Goal: Information Seeking & Learning: Learn about a topic

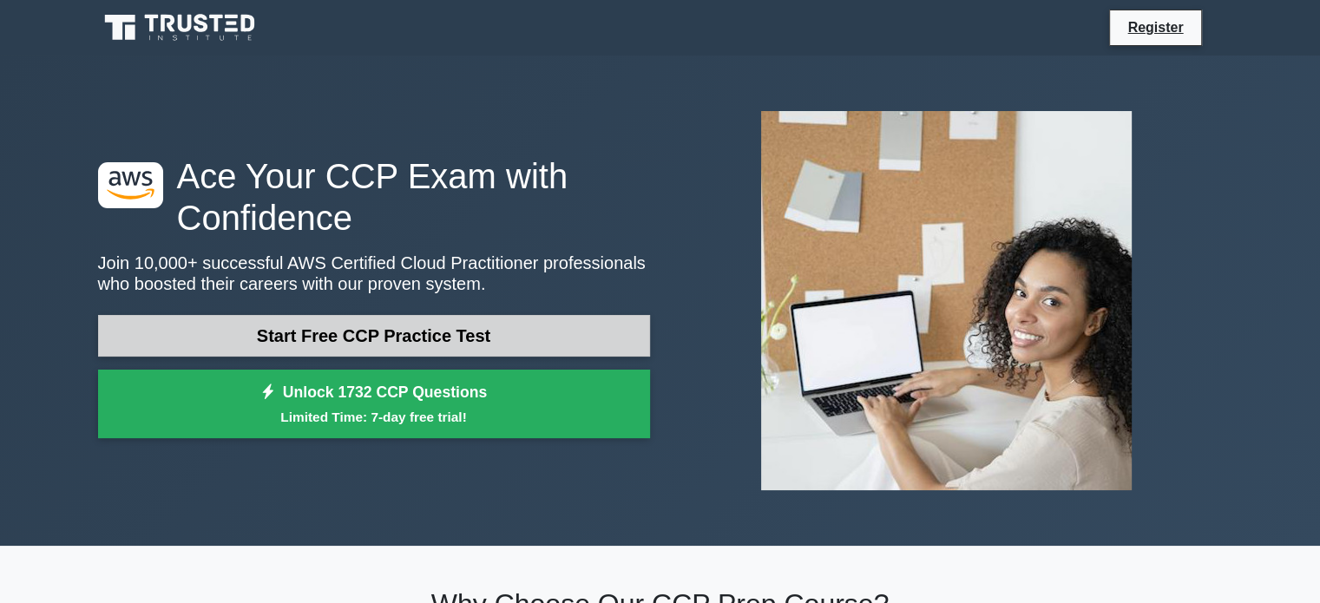
click at [324, 338] on link "Start Free CCP Practice Test" at bounding box center [374, 336] width 552 height 42
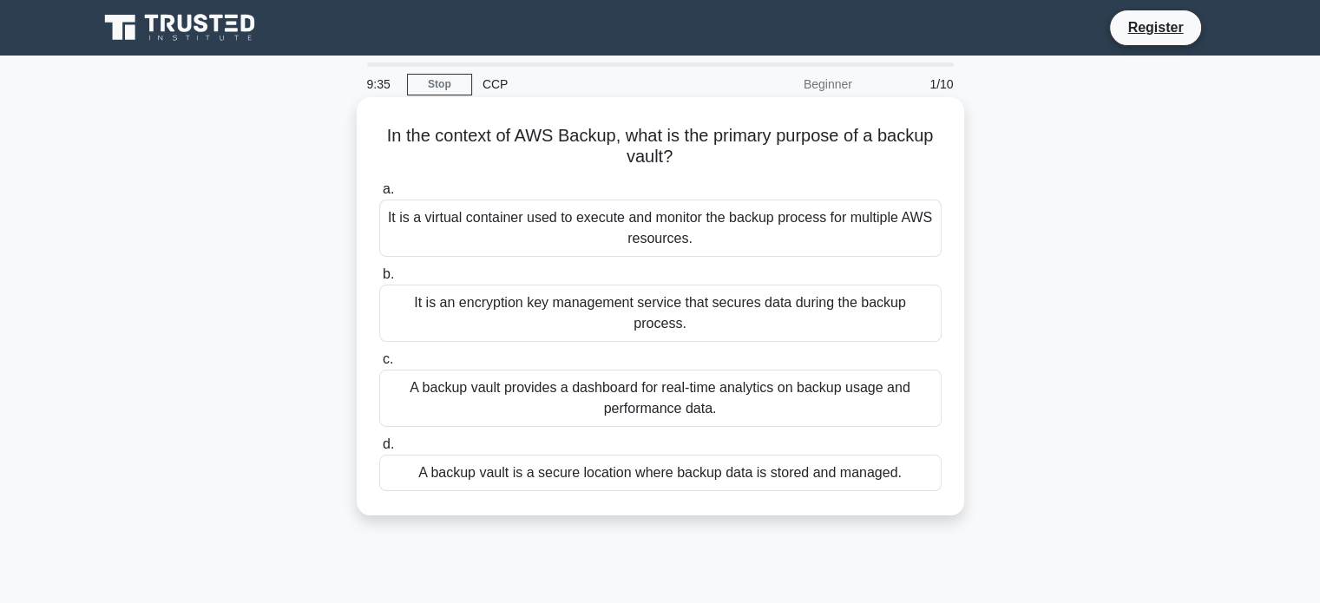
click at [573, 455] on div "A backup vault is a secure location where backup data is stored and managed." at bounding box center [660, 473] width 562 height 36
click at [379, 450] on input "d. A backup vault is a secure location where backup data is stored and managed." at bounding box center [379, 444] width 0 height 11
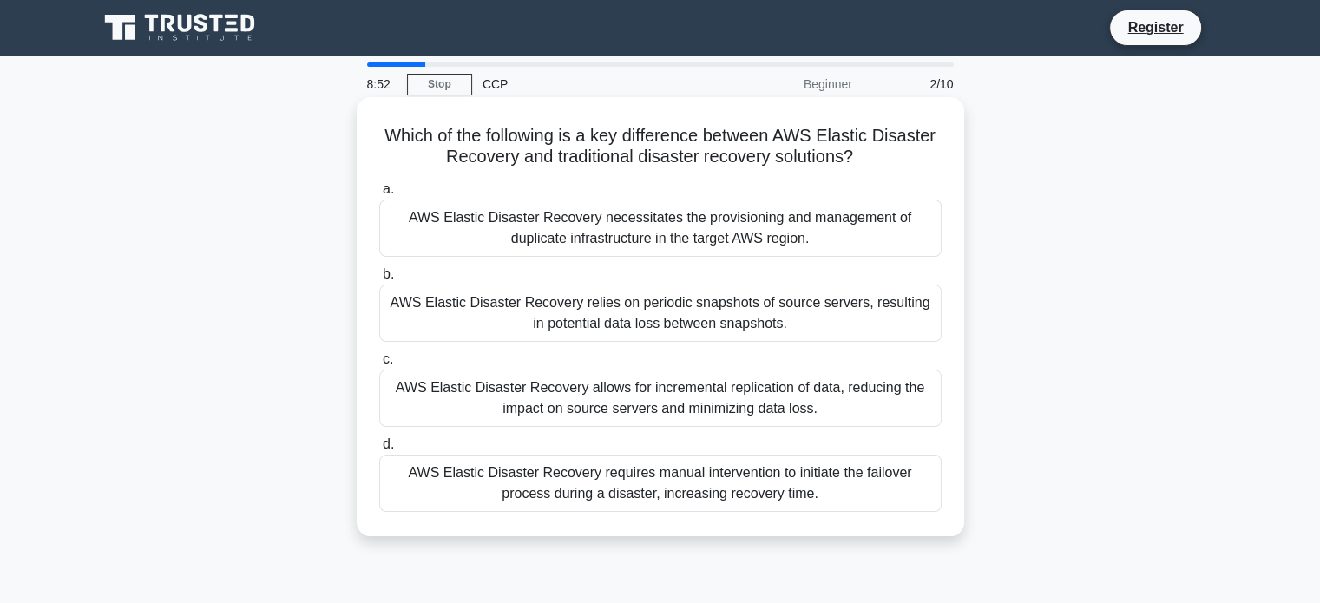
click at [626, 404] on div "AWS Elastic Disaster Recovery allows for incremental replication of data, reduc…" at bounding box center [660, 398] width 562 height 57
click at [379, 365] on input "c. AWS Elastic Disaster Recovery allows for incremental replication of data, re…" at bounding box center [379, 359] width 0 height 11
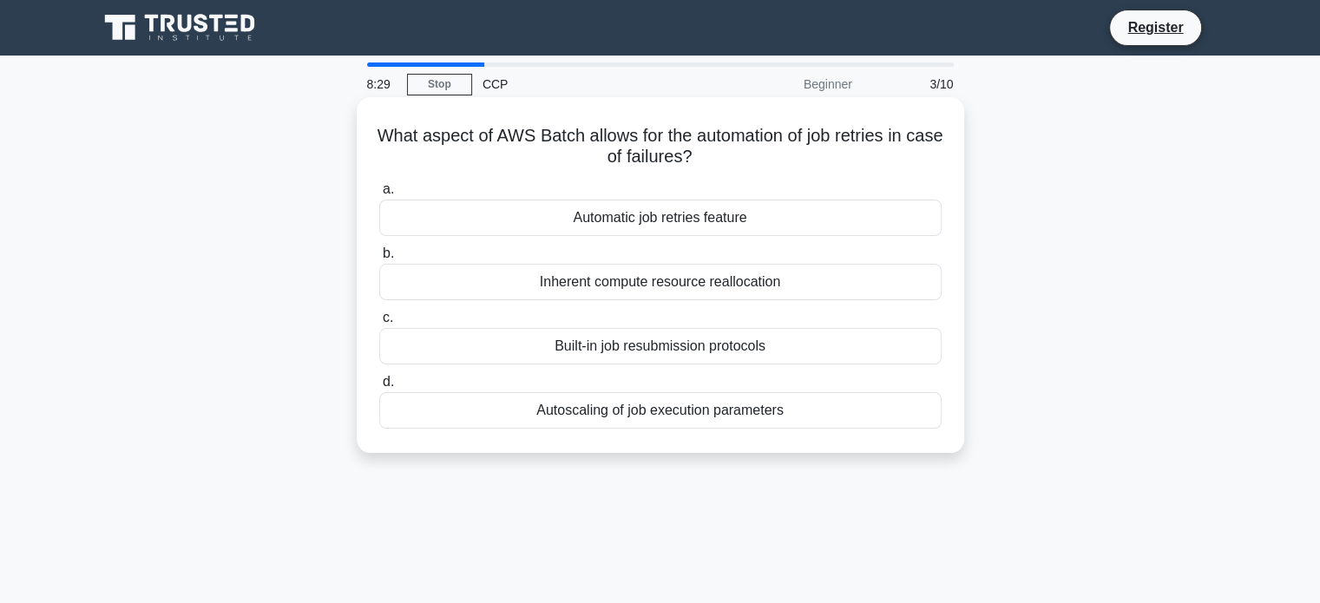
click at [627, 214] on div "Automatic job retries feature" at bounding box center [660, 218] width 562 height 36
click at [379, 195] on input "a. Automatic job retries feature" at bounding box center [379, 189] width 0 height 11
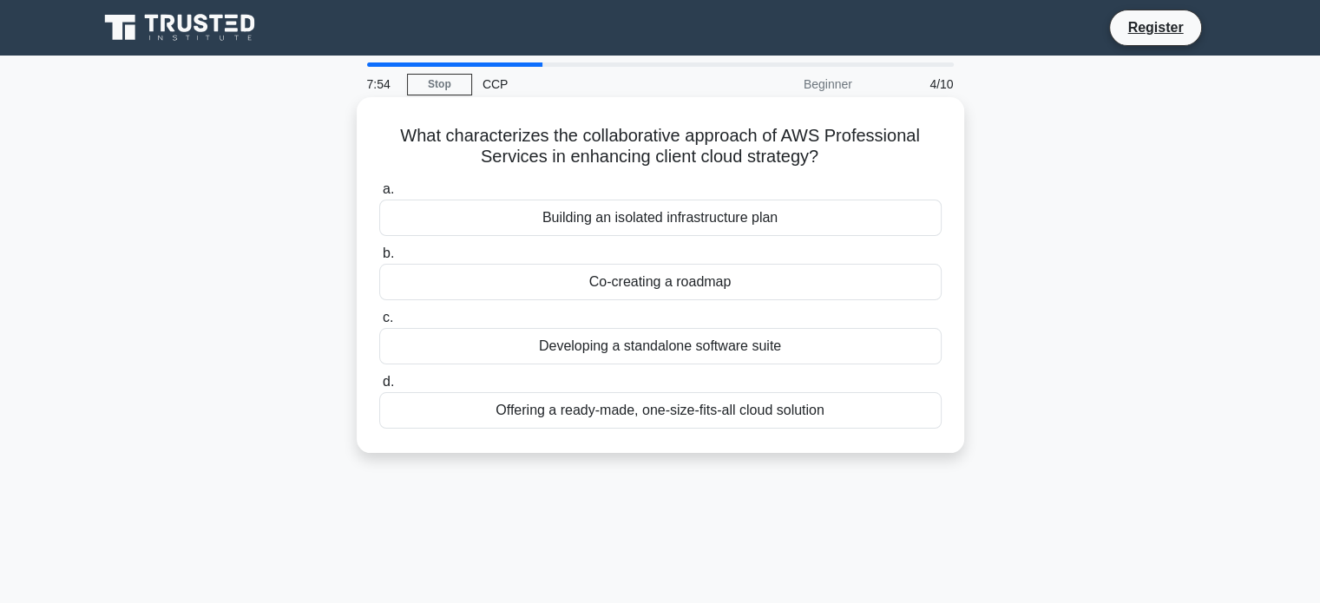
click at [649, 283] on div "Co-creating a roadmap" at bounding box center [660, 282] width 562 height 36
click at [379, 259] on input "b. Co-creating a roadmap" at bounding box center [379, 253] width 0 height 11
